Goal: Task Accomplishment & Management: Manage account settings

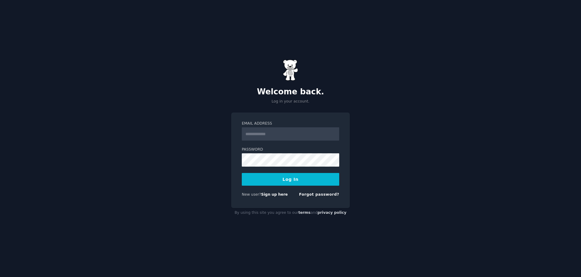
type input "**********"
click at [300, 181] on button "Log In" at bounding box center [290, 179] width 97 height 13
